Goal: Task Accomplishment & Management: Complete application form

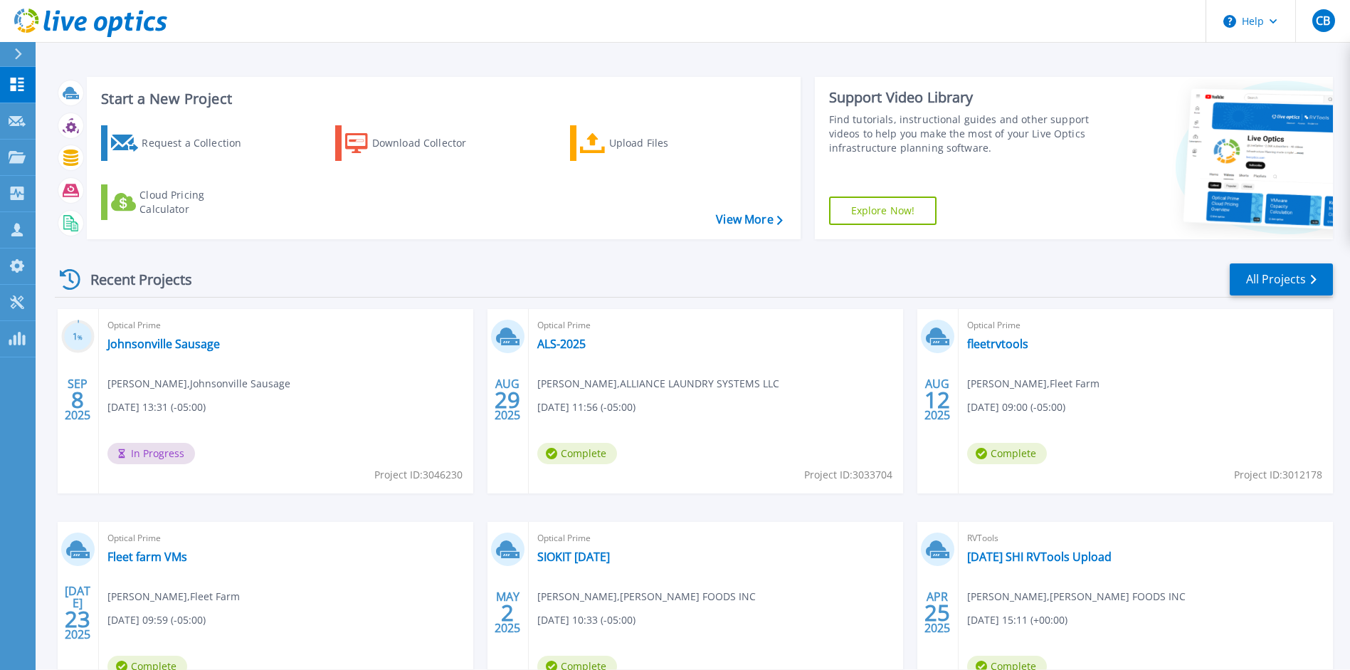
scroll to position [3, 0]
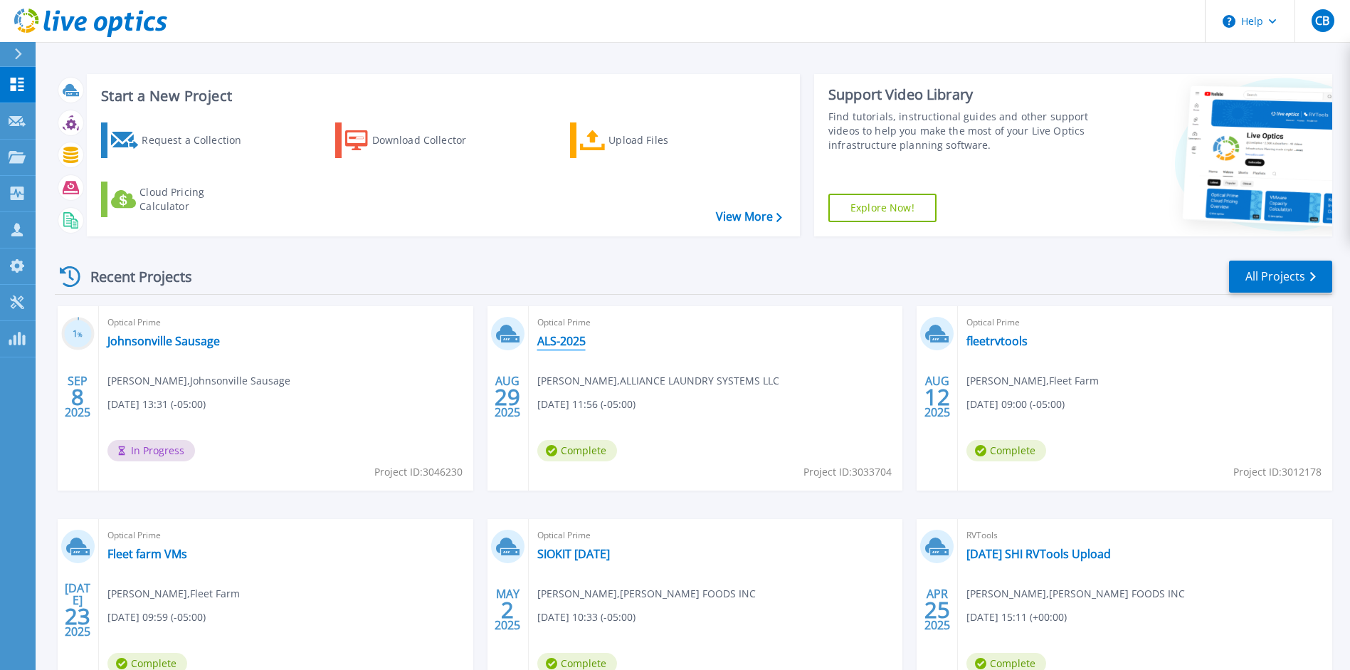
click at [568, 344] on link "ALS-2025" at bounding box center [561, 341] width 48 height 14
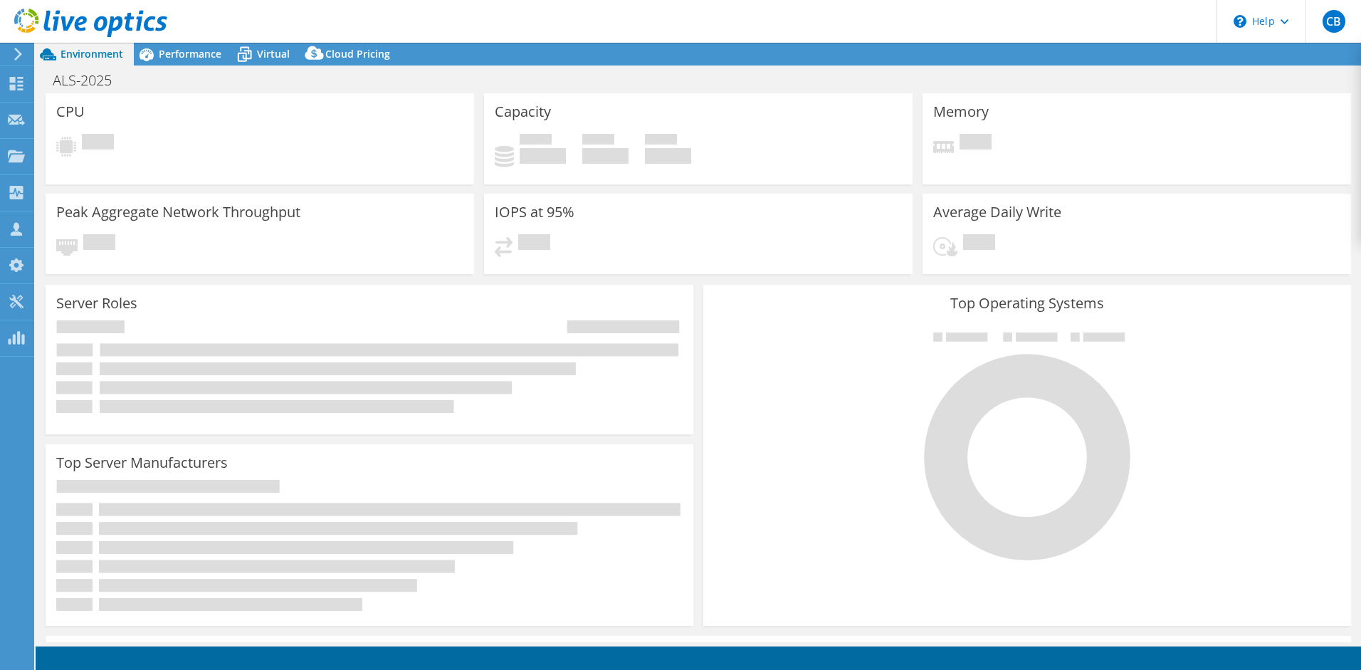
select select "USD"
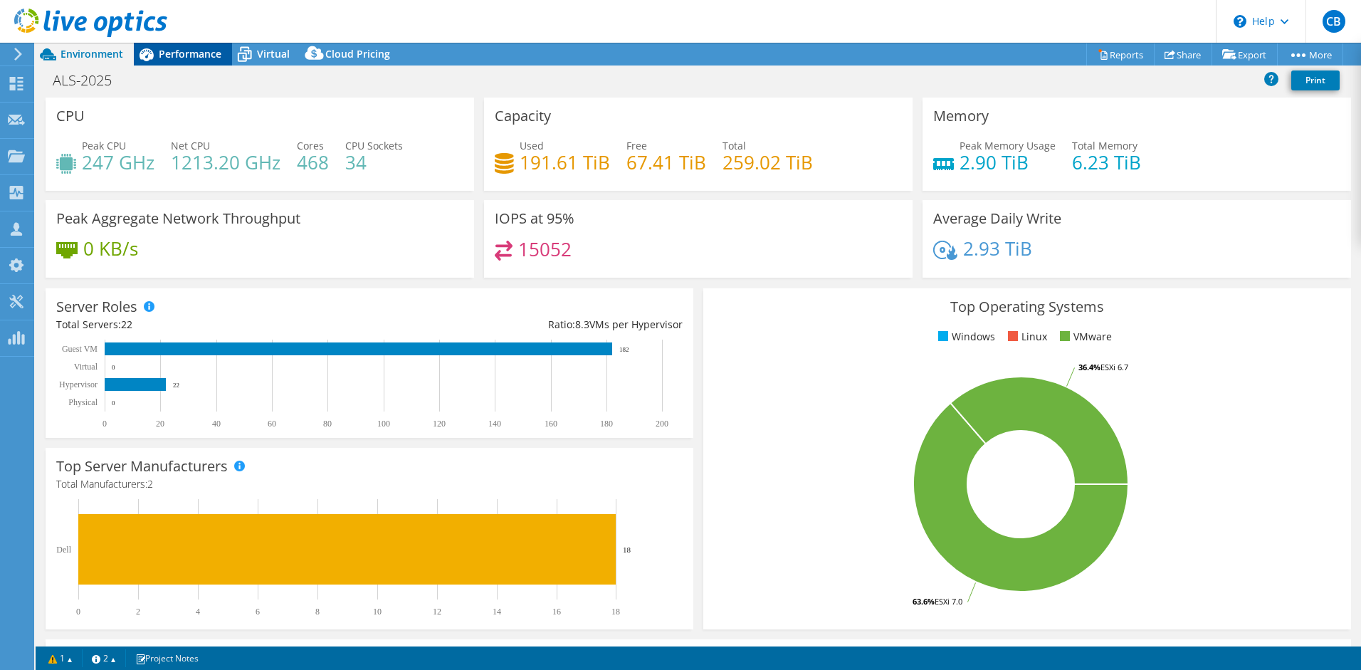
click at [192, 51] on span "Performance" at bounding box center [190, 54] width 63 height 14
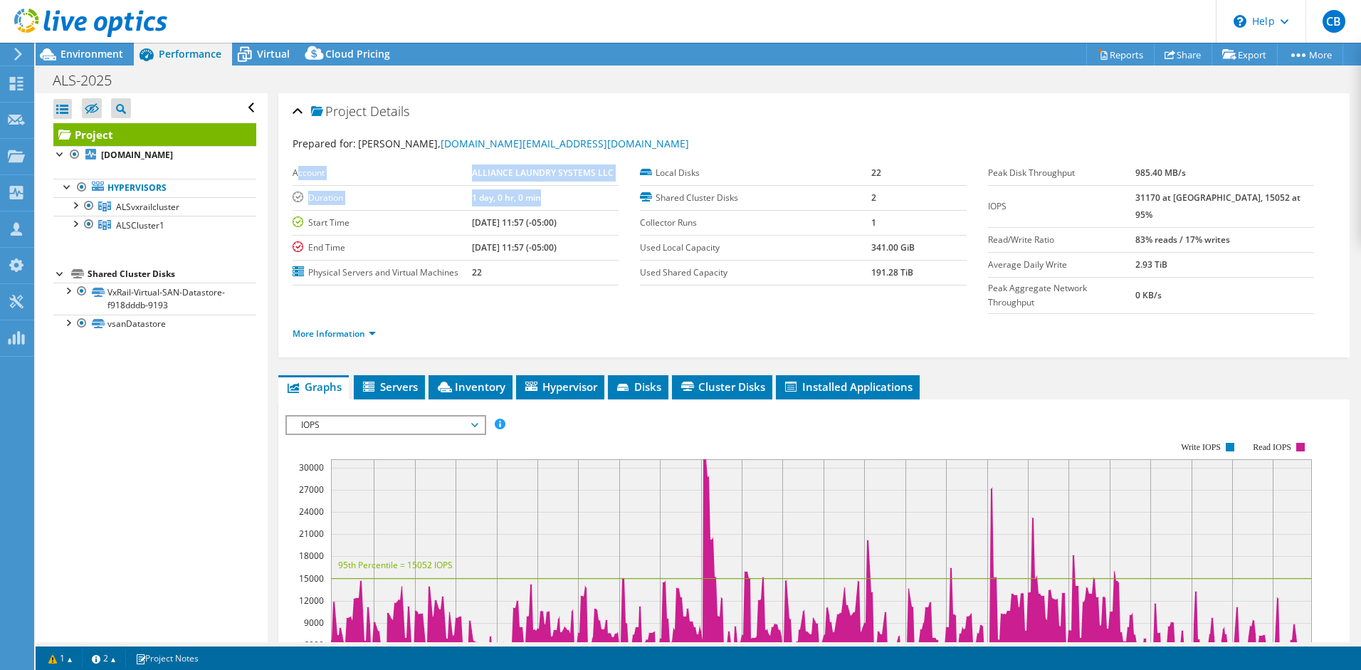
drag, startPoint x: 562, startPoint y: 198, endPoint x: 297, endPoint y: 174, distance: 266.6
click at [297, 174] on tbody "Account ALLIANCE LAUNDRY SYSTEMS LLC Duration 1 day, 0 hr, 0 min Start Time 08/…" at bounding box center [456, 223] width 326 height 125
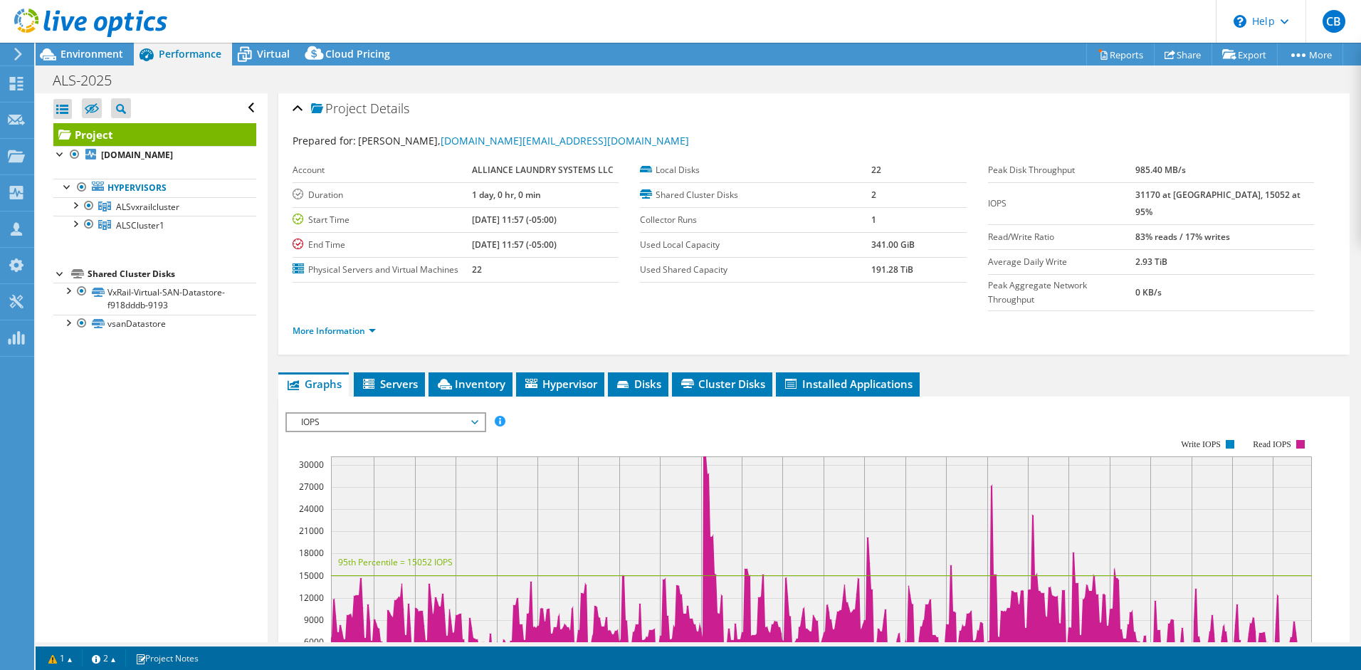
click at [671, 102] on div "Project Details" at bounding box center [814, 109] width 1043 height 31
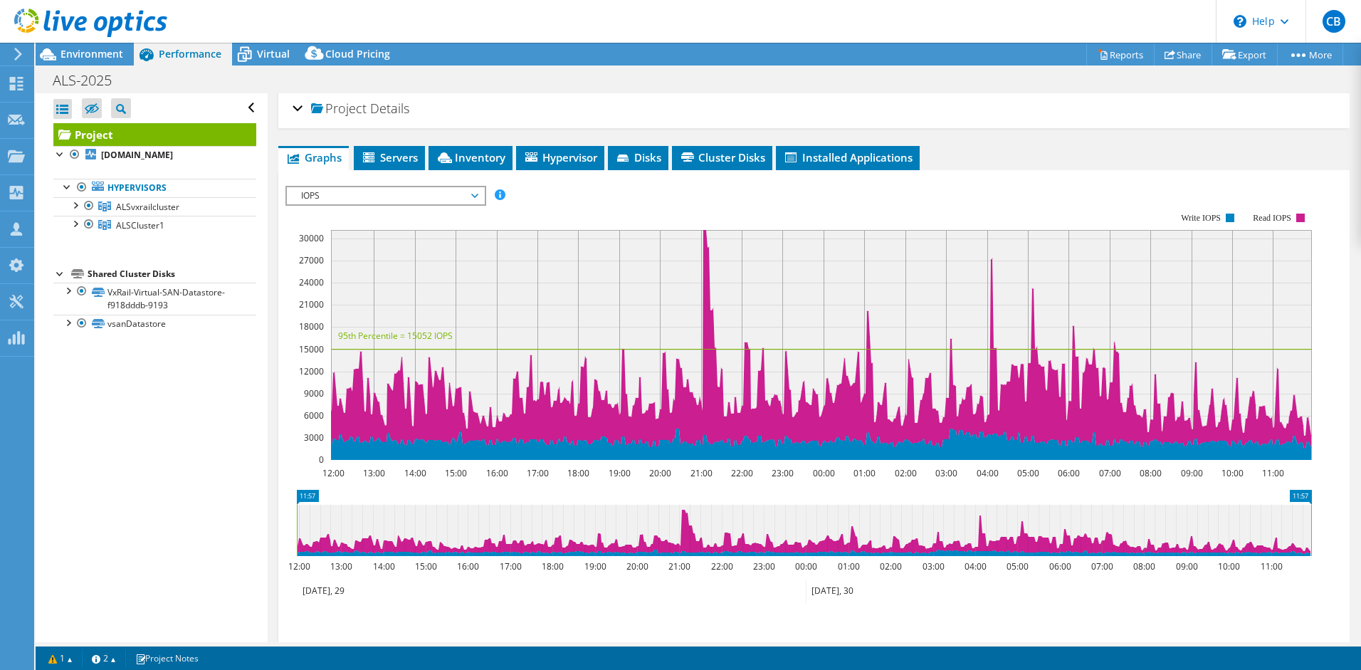
click at [298, 113] on div "Project Details" at bounding box center [814, 109] width 1043 height 31
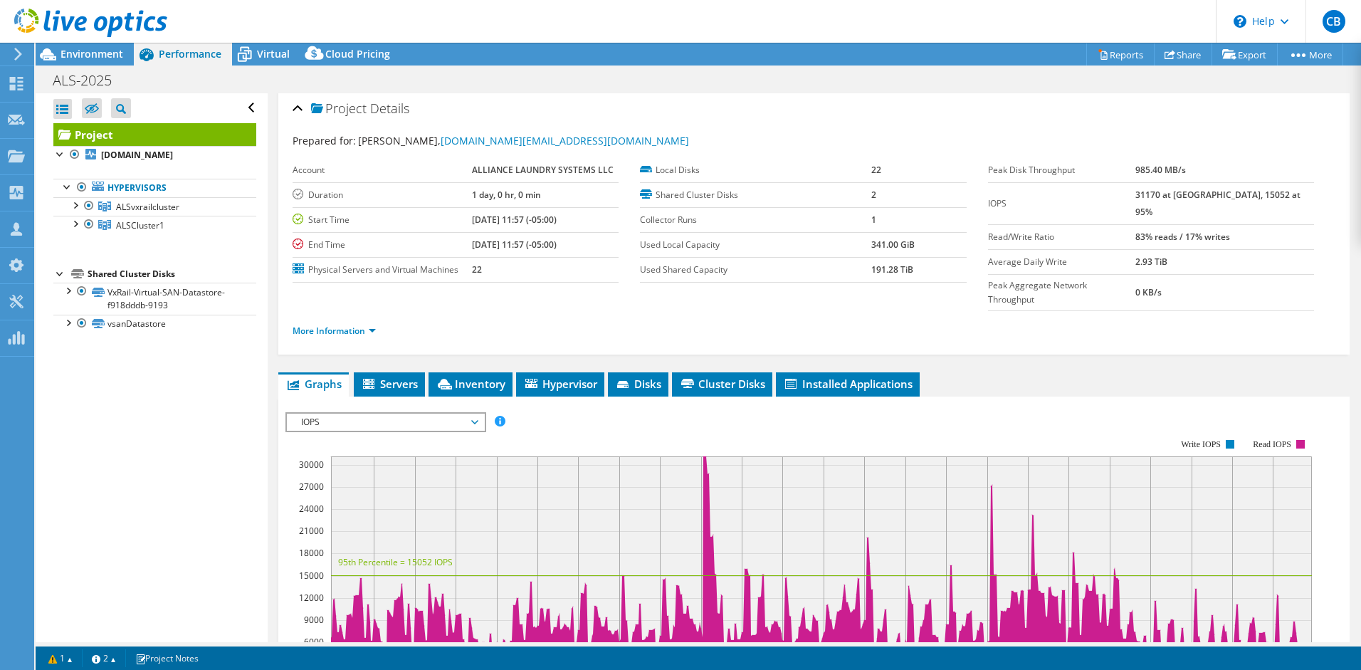
click at [80, 42] on div at bounding box center [83, 24] width 167 height 48
click at [88, 51] on span "Environment" at bounding box center [92, 54] width 63 height 14
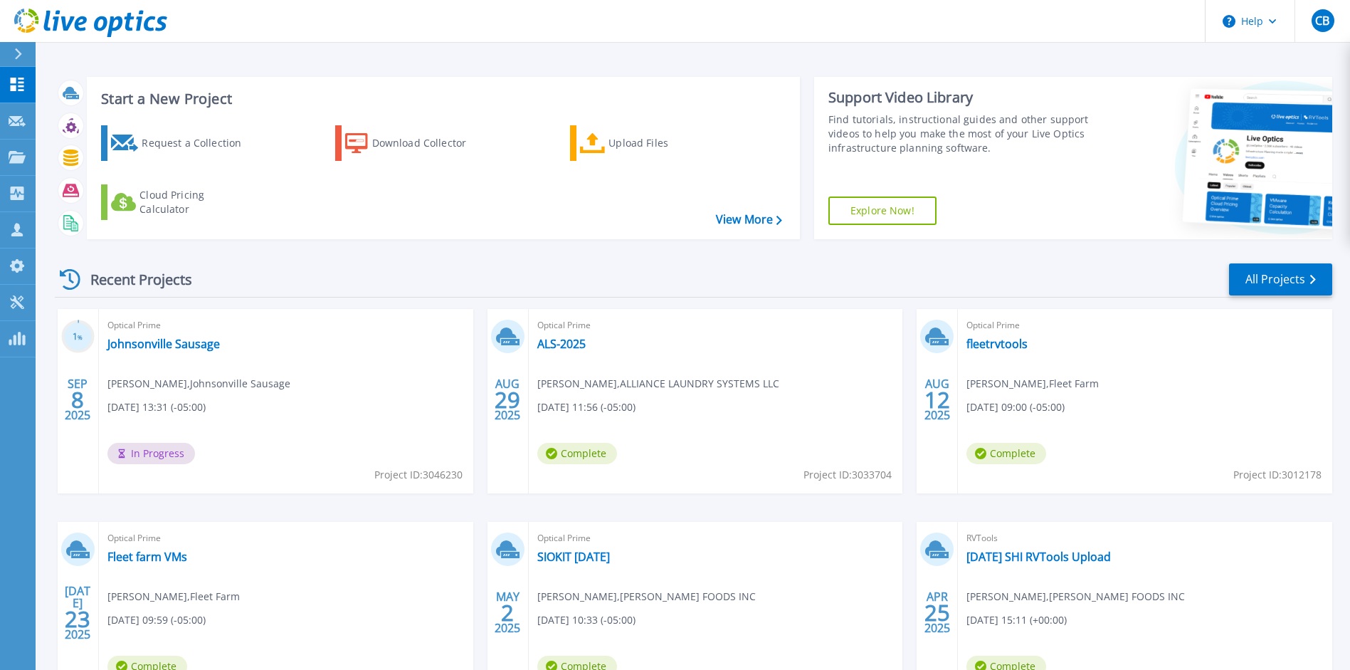
scroll to position [3, 0]
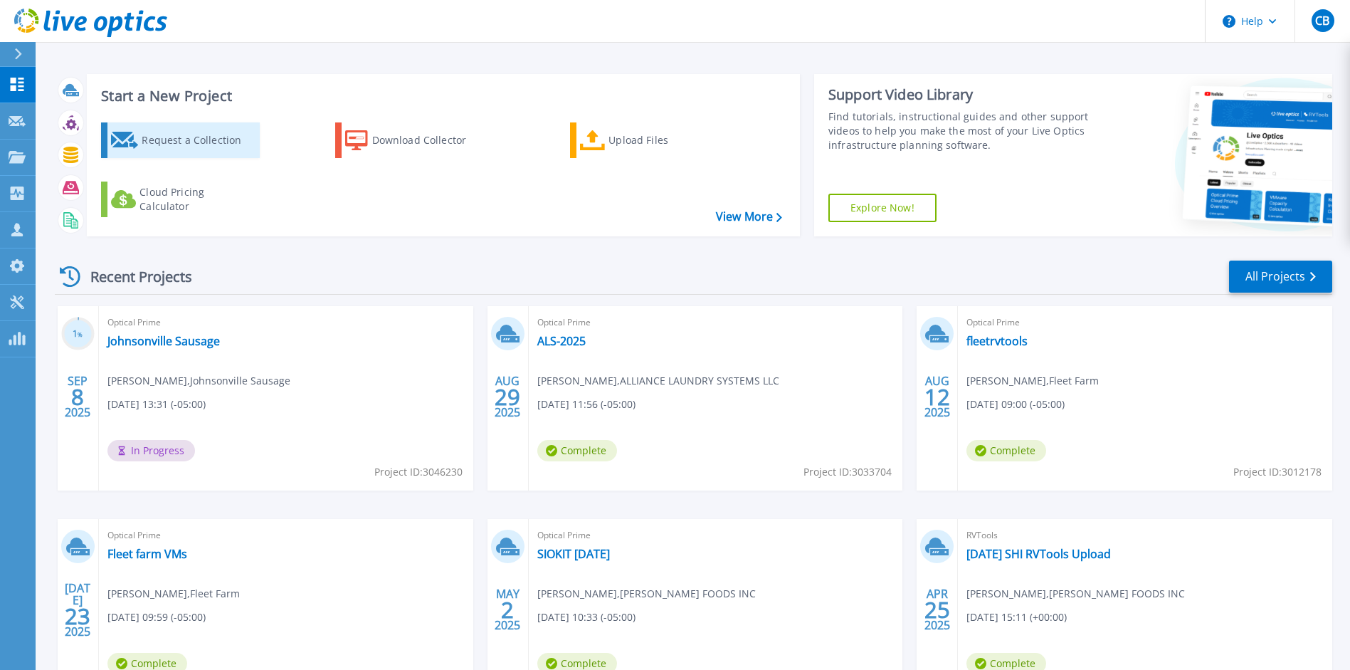
click at [183, 145] on div "Request a Collection" at bounding box center [199, 140] width 114 height 28
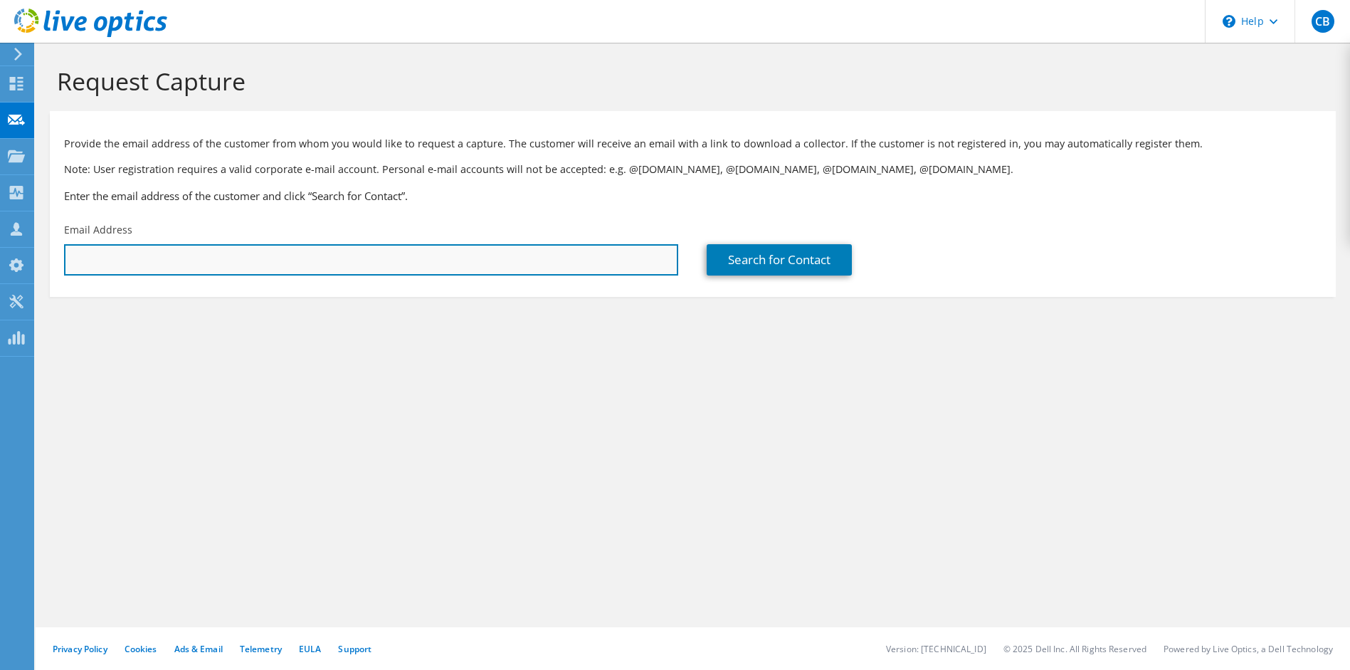
click at [175, 260] on input "text" at bounding box center [371, 259] width 614 height 31
type input "Brittany.Rich@alliancels.com"
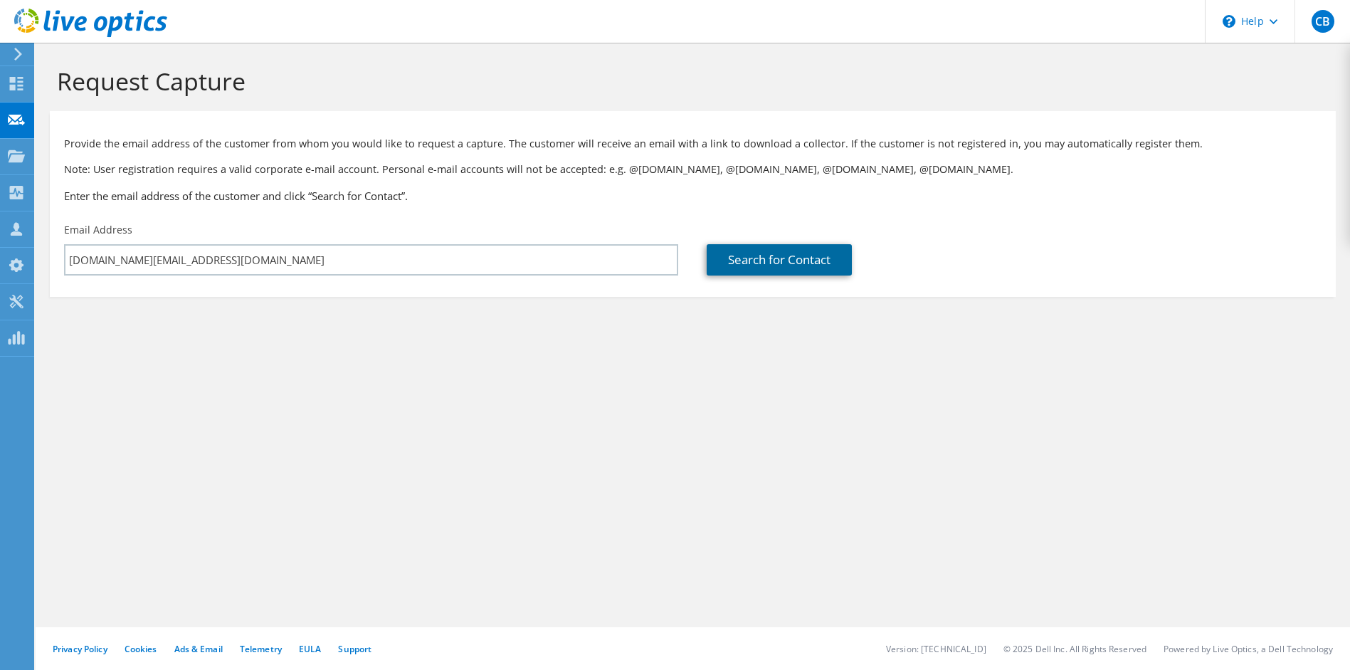
click at [826, 262] on link "Search for Contact" at bounding box center [779, 259] width 145 height 31
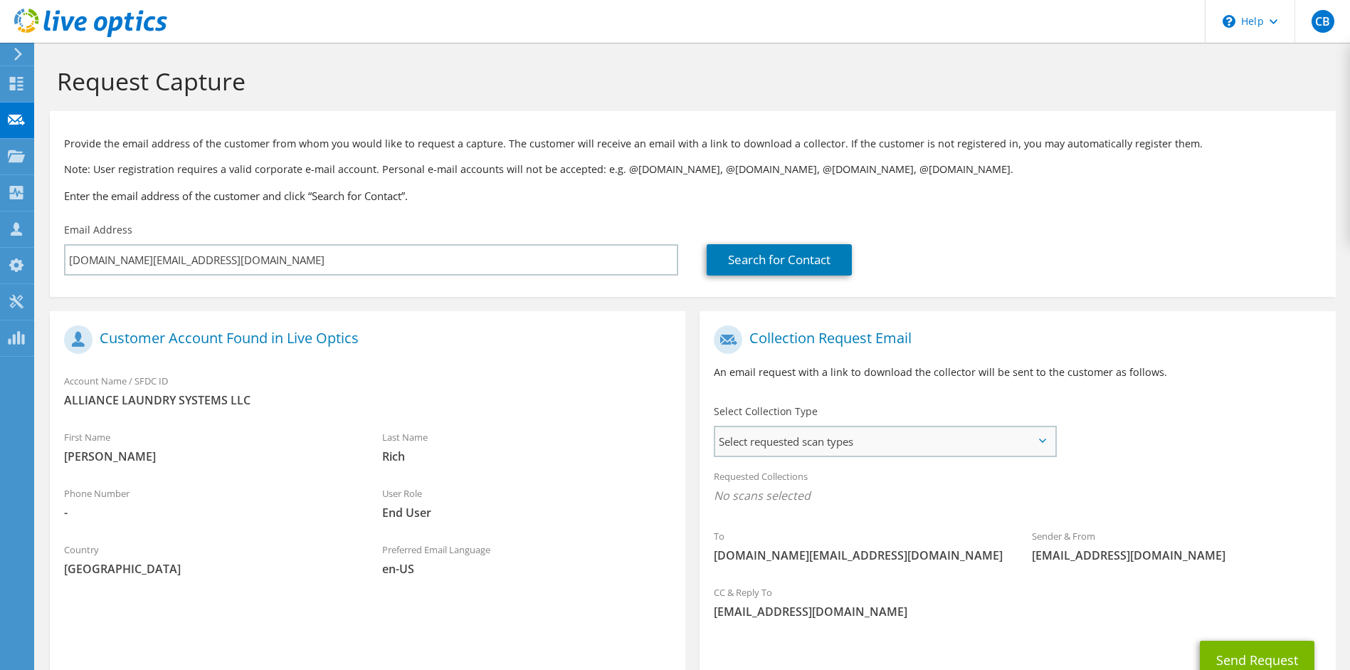
click at [941, 434] on span "Select requested scan types" at bounding box center [884, 441] width 339 height 28
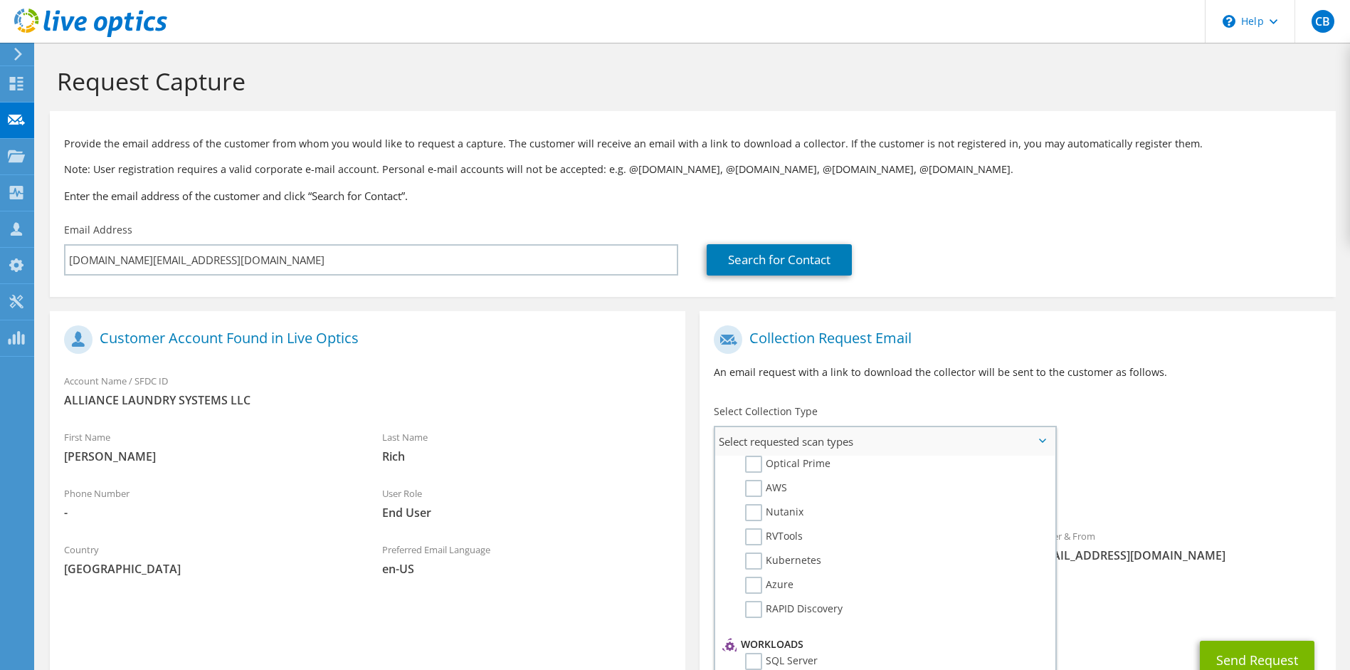
scroll to position [21, 0]
click at [794, 531] on label "RVTools" at bounding box center [774, 535] width 58 height 17
click at [0, 0] on input "RVTools" at bounding box center [0, 0] width 0 height 0
click at [1128, 461] on div "Requested Collections No scans selected RVTools" at bounding box center [1018, 489] width 636 height 57
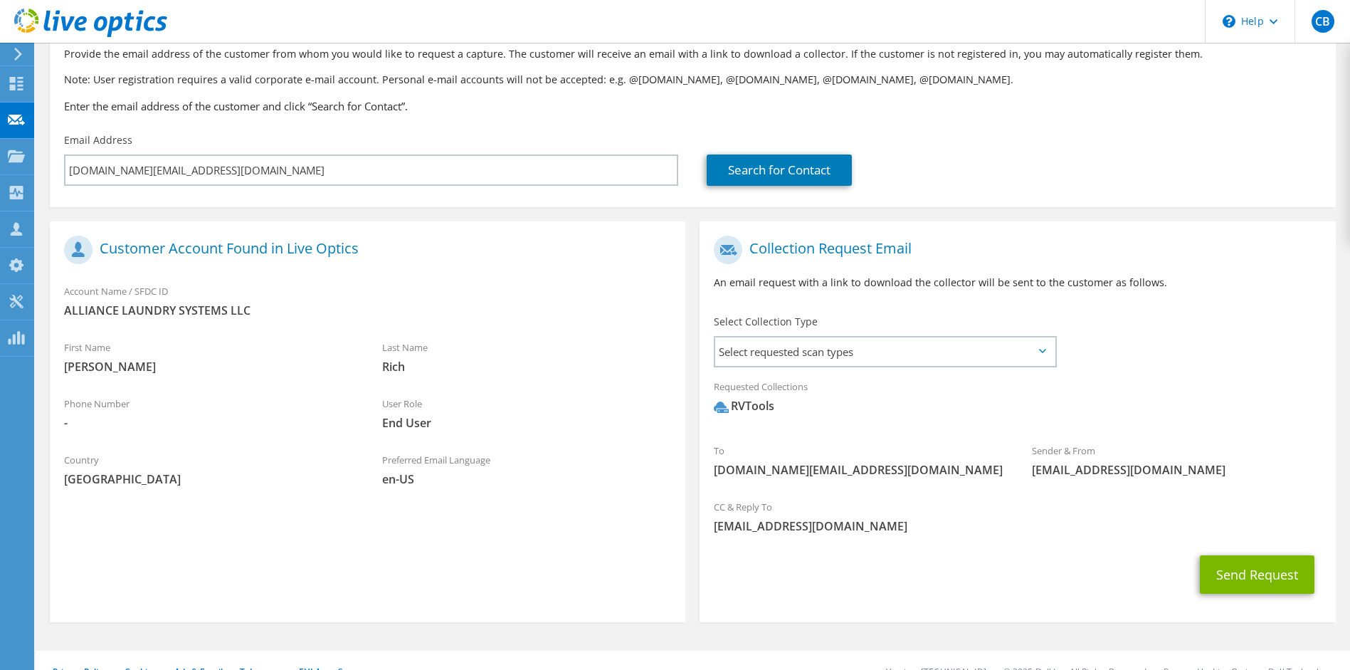
scroll to position [105, 0]
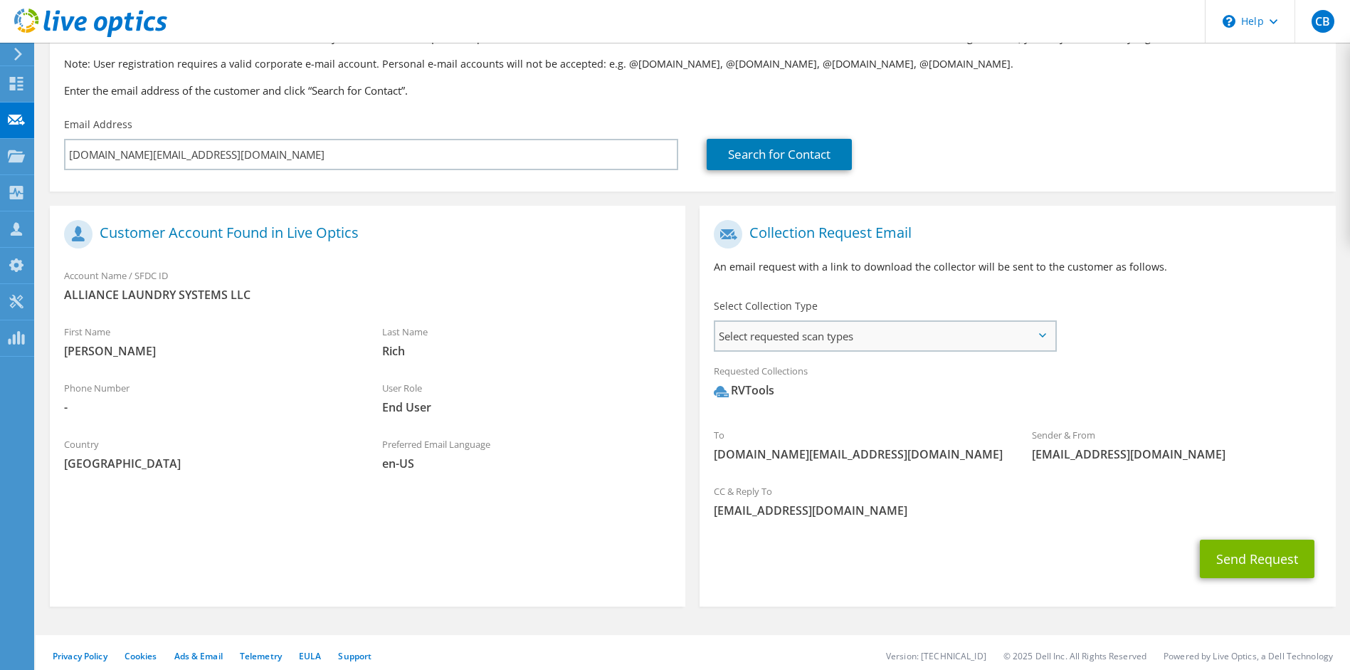
click at [933, 335] on span "Select requested scan types" at bounding box center [884, 336] width 339 height 28
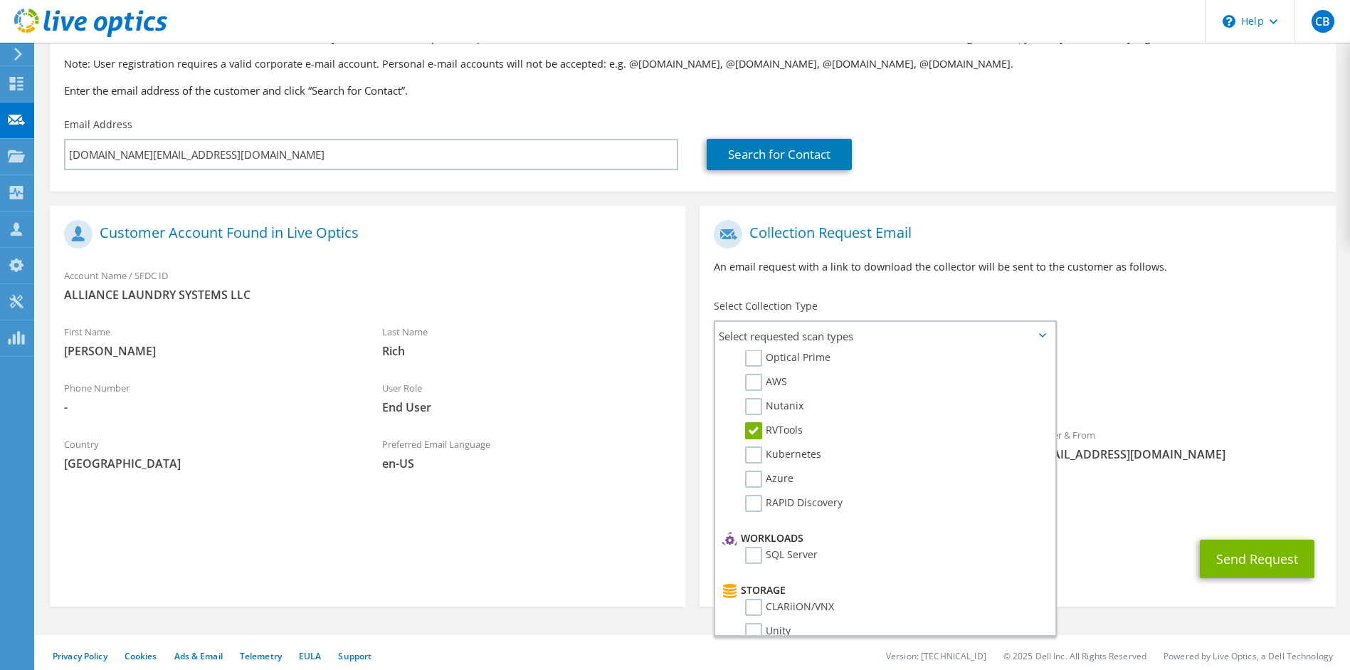
click at [1187, 401] on span "RVTools" at bounding box center [1017, 393] width 607 height 23
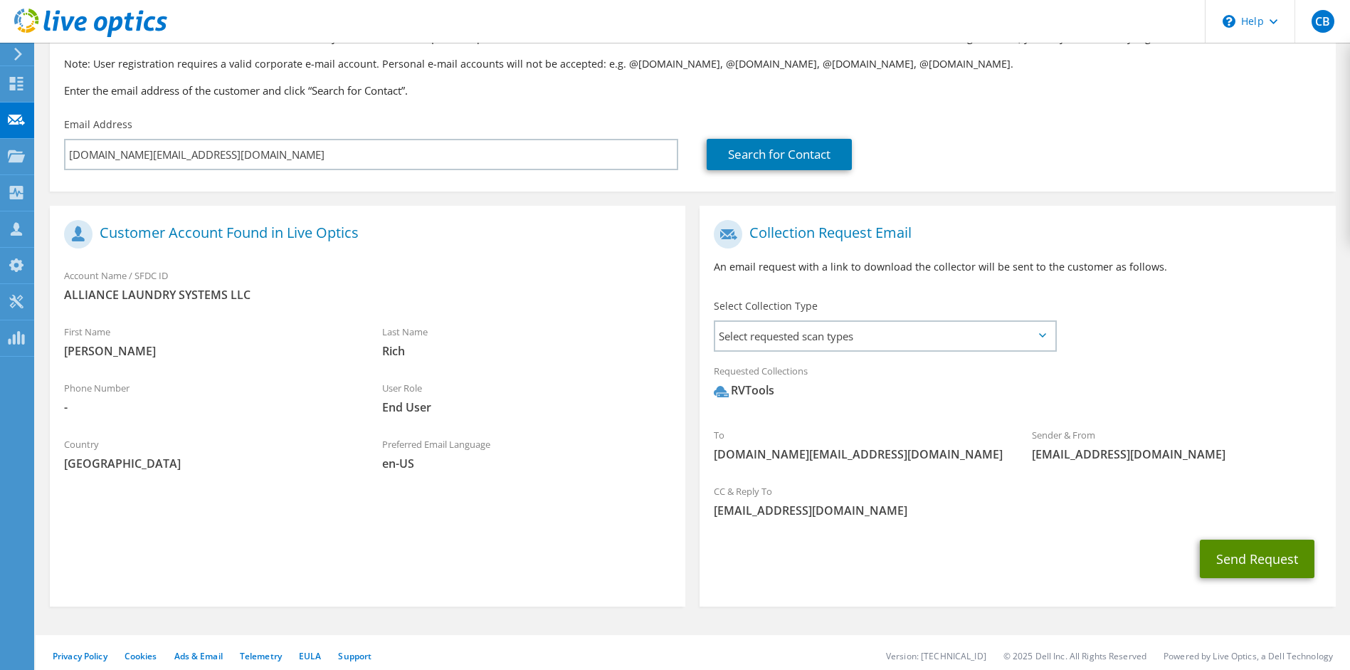
click at [1252, 555] on button "Send Request" at bounding box center [1257, 559] width 115 height 38
